Goal: Information Seeking & Learning: Understand process/instructions

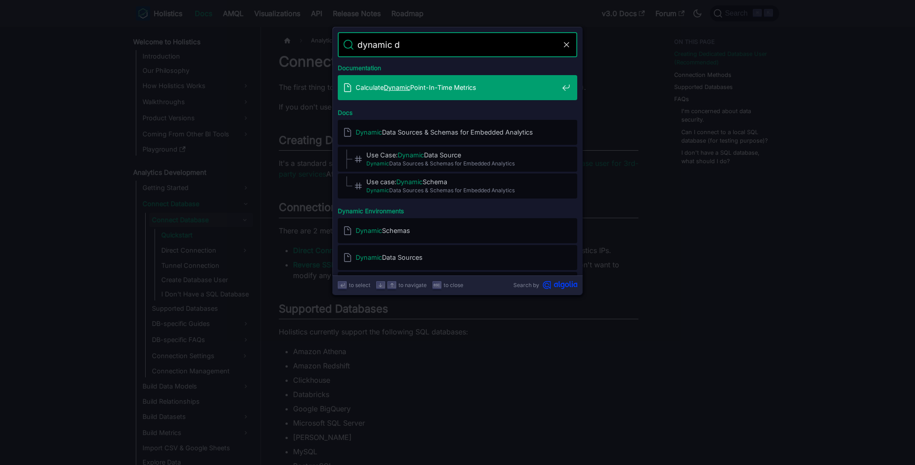
type input "dynamic da"
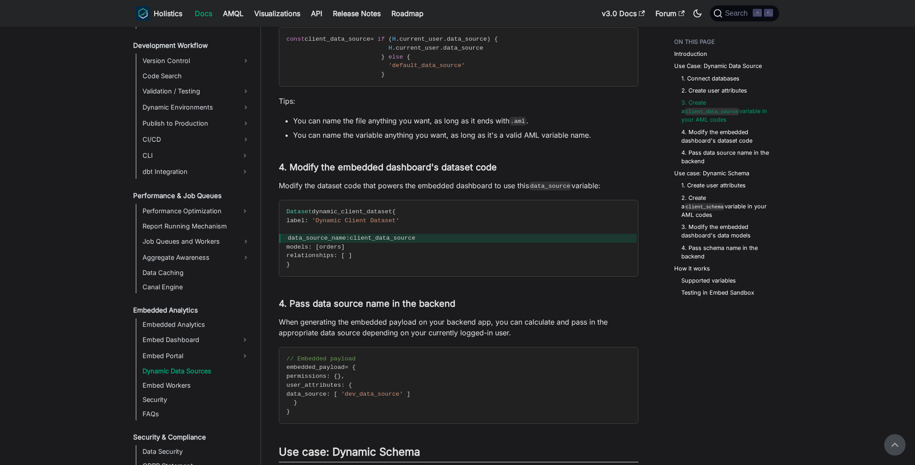
scroll to position [750, 0]
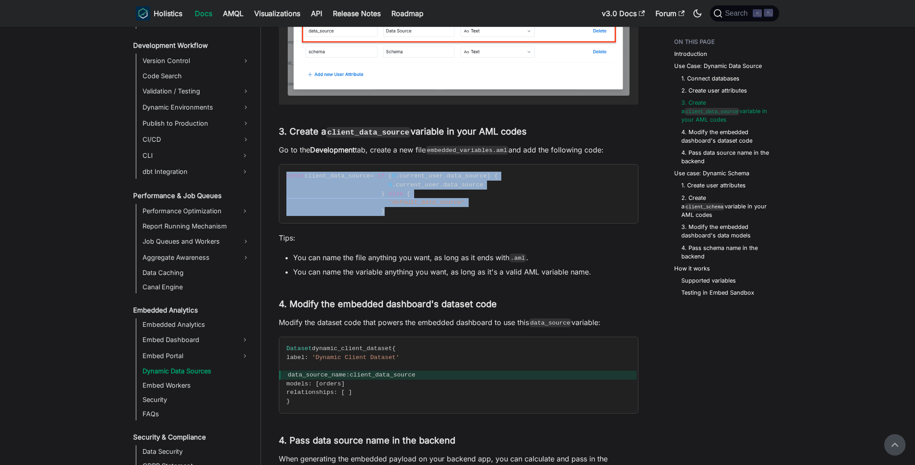
drag, startPoint x: 411, startPoint y: 208, endPoint x: 267, endPoint y: 170, distance: 148.9
copy code "const client_data_source = if ( H . current_user . data_source ) { H . current_…"
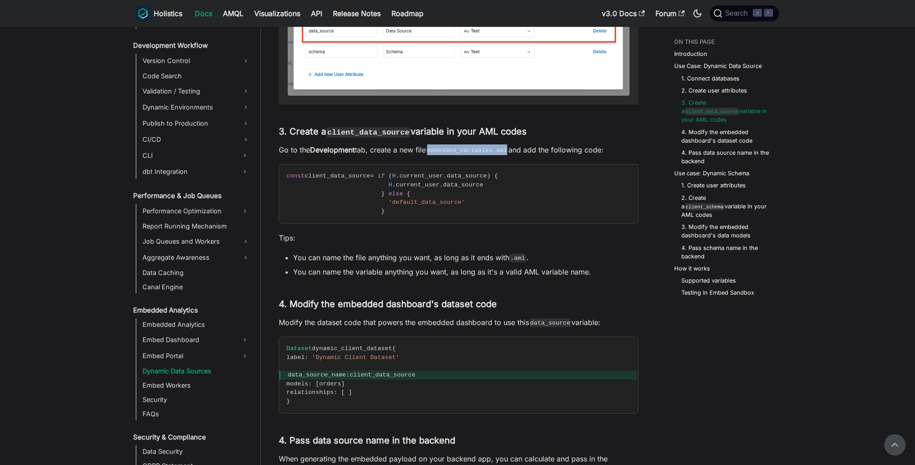
drag, startPoint x: 434, startPoint y: 150, endPoint x: 514, endPoint y: 149, distance: 80.9
click at [514, 149] on p "Go to the Development tab, create a new file embedded_variables.aml and add the…" at bounding box center [459, 149] width 360 height 11
copy code "embedded_variables.aml"
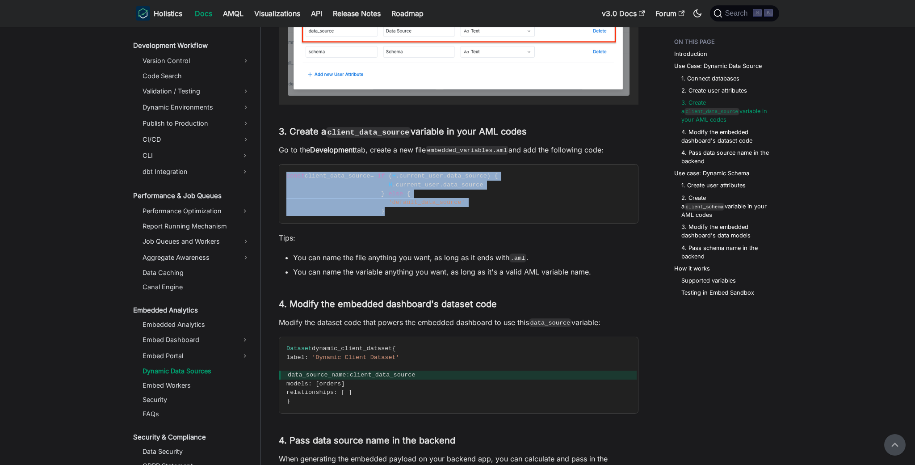
drag, startPoint x: 403, startPoint y: 213, endPoint x: 274, endPoint y: 184, distance: 132.8
copy code "const client_data_source = if ( H . current_user . data_source ) { H . current_…"
